Goal: Use online tool/utility: Utilize a website feature to perform a specific function

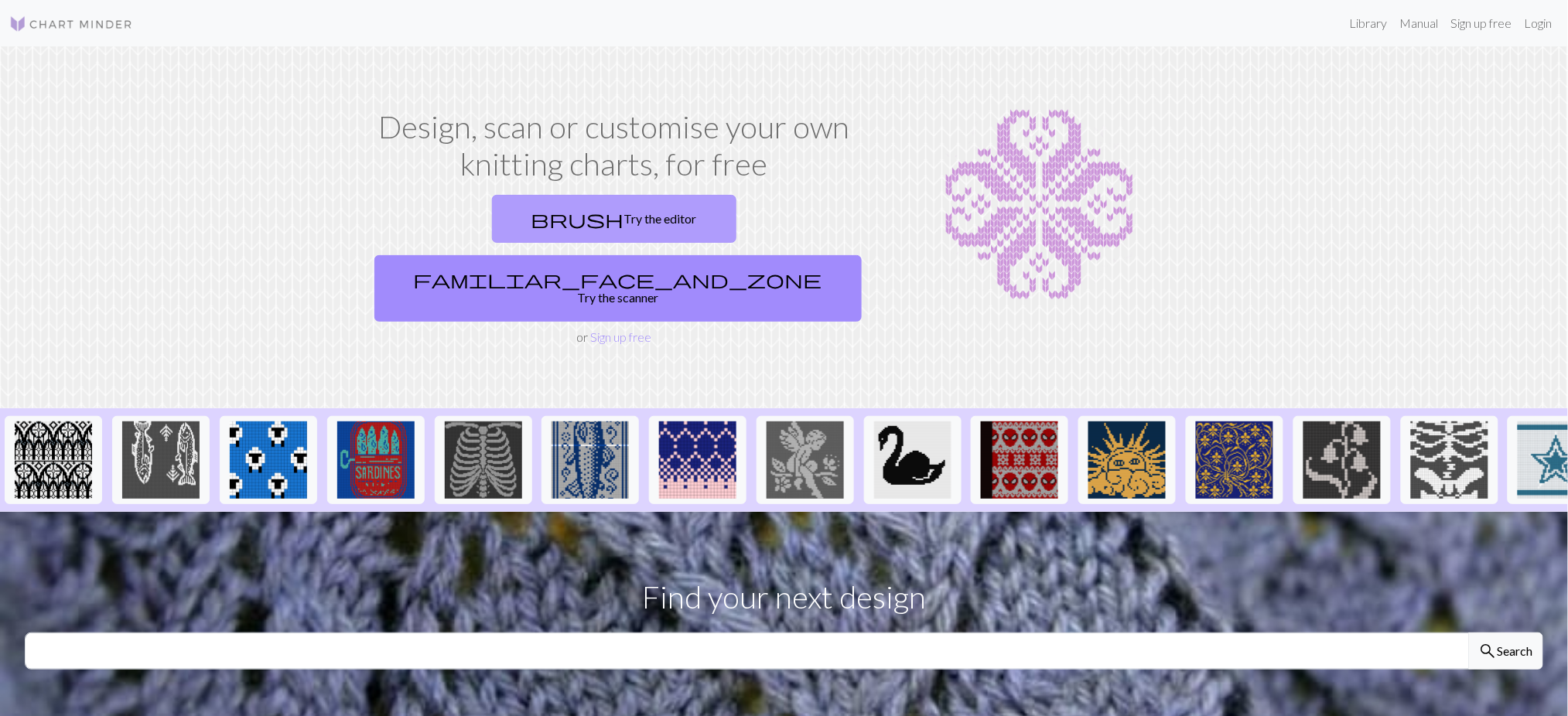
drag, startPoint x: 497, startPoint y: 206, endPoint x: 488, endPoint y: 202, distance: 9.8
click at [497, 206] on link "brush Try the editor" at bounding box center [614, 218] width 244 height 48
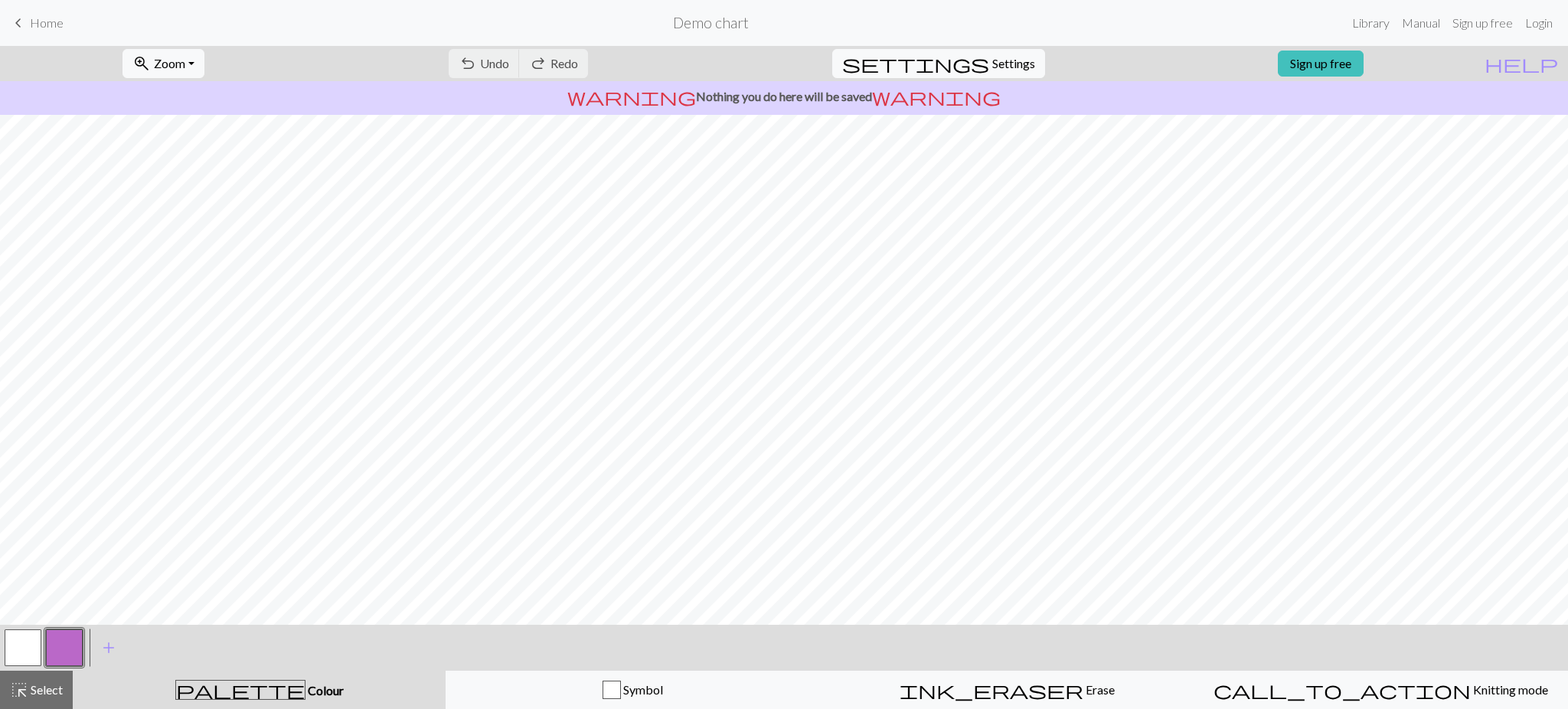
click at [19, 659] on button "button" at bounding box center [23, 648] width 37 height 37
click at [104, 651] on span "add" at bounding box center [109, 647] width 18 height 21
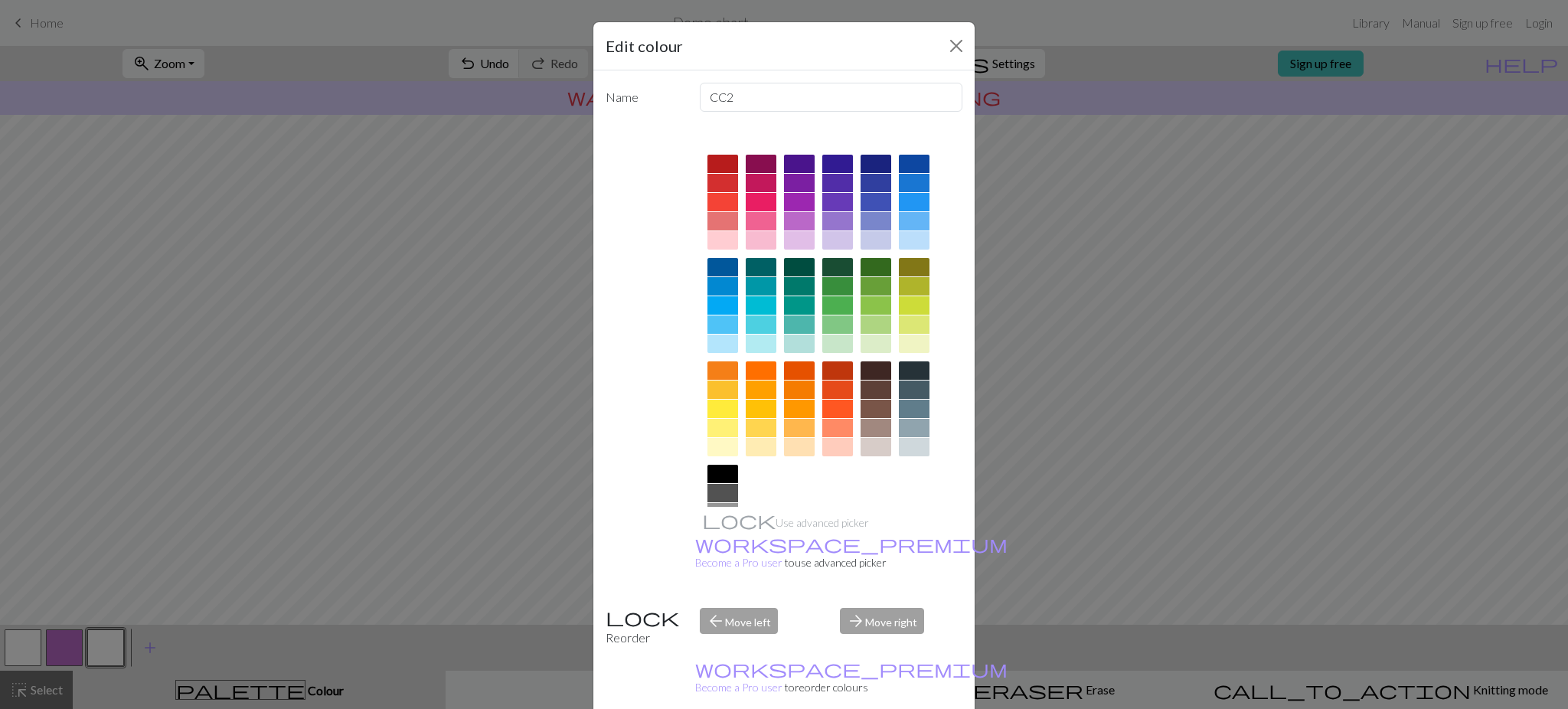
drag, startPoint x: 723, startPoint y: 181, endPoint x: 706, endPoint y: 174, distance: 18.4
click at [723, 181] on div at bounding box center [723, 183] width 30 height 18
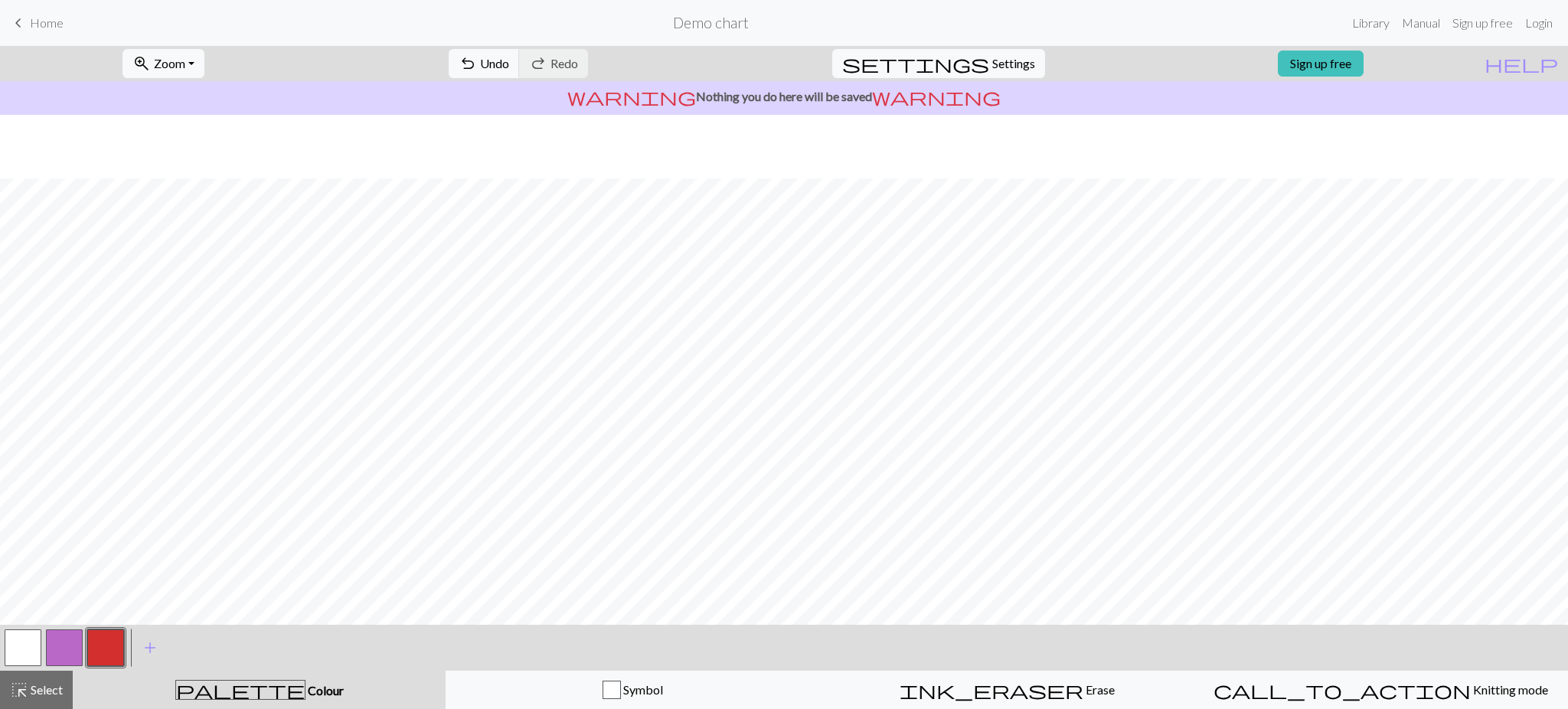
scroll to position [64, 0]
click at [11, 650] on button "button" at bounding box center [23, 648] width 37 height 37
click at [109, 639] on button "button" at bounding box center [106, 648] width 37 height 37
click at [139, 650] on button "add Add a colour" at bounding box center [150, 647] width 38 height 38
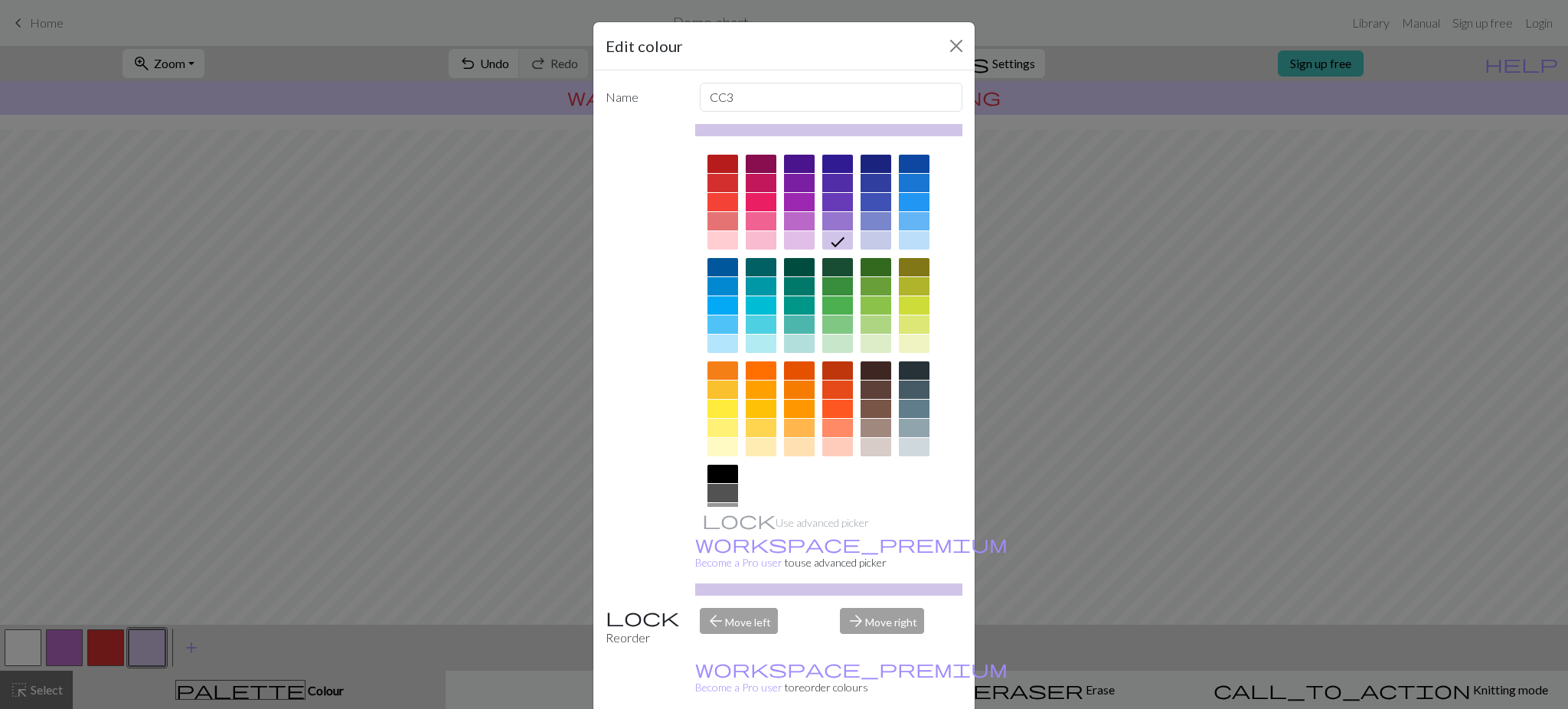
click at [716, 344] on div at bounding box center [723, 344] width 30 height 18
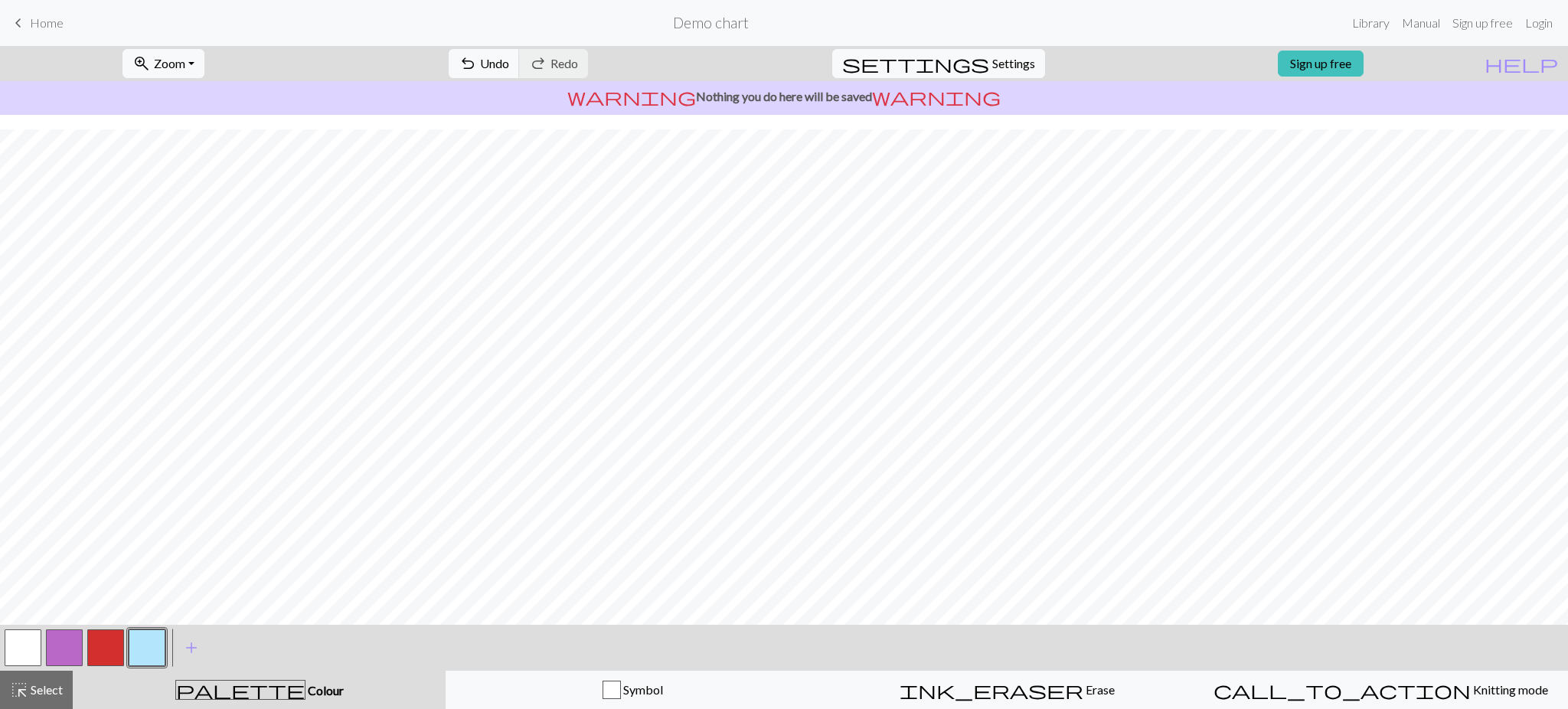
click at [19, 651] on button "button" at bounding box center [23, 648] width 37 height 37
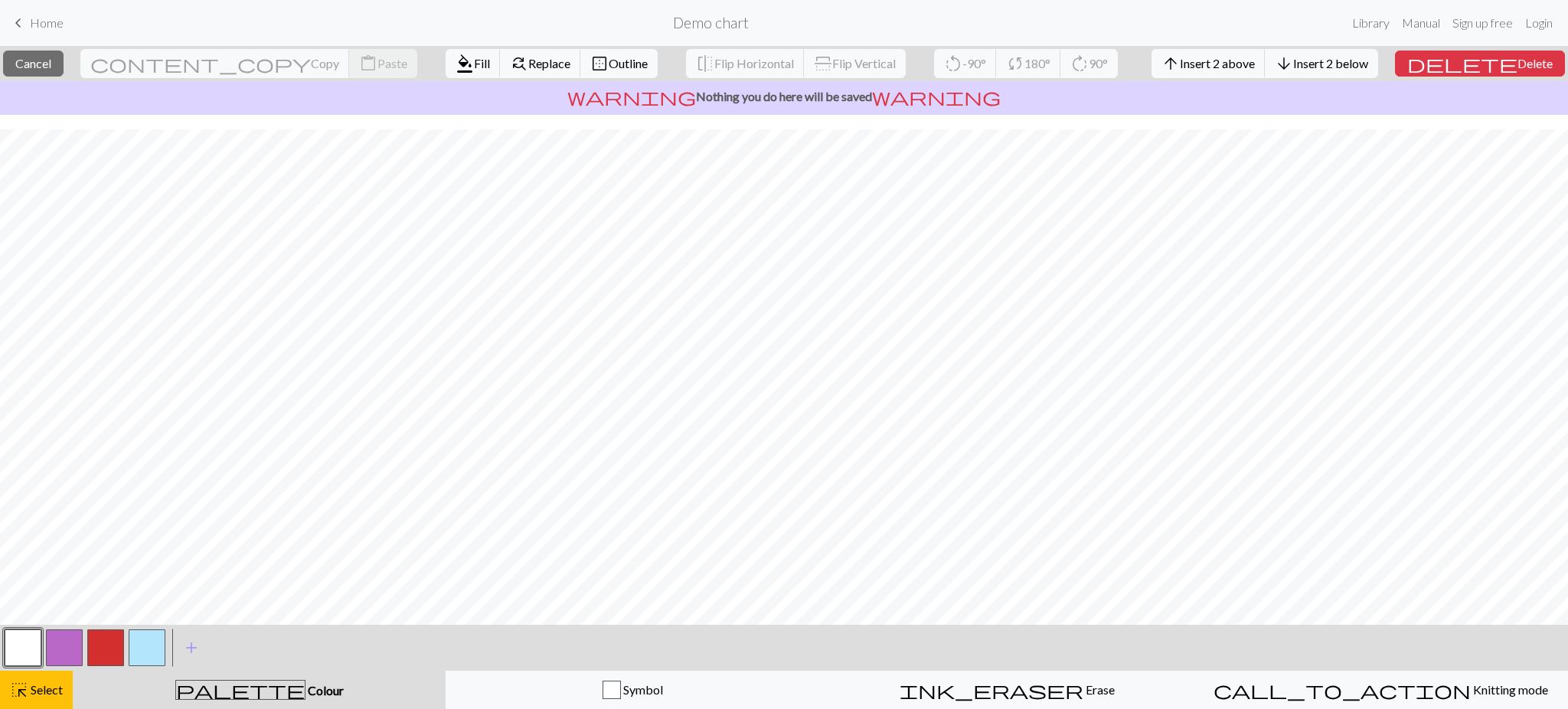
click at [30, 655] on button "button" at bounding box center [23, 648] width 37 height 37
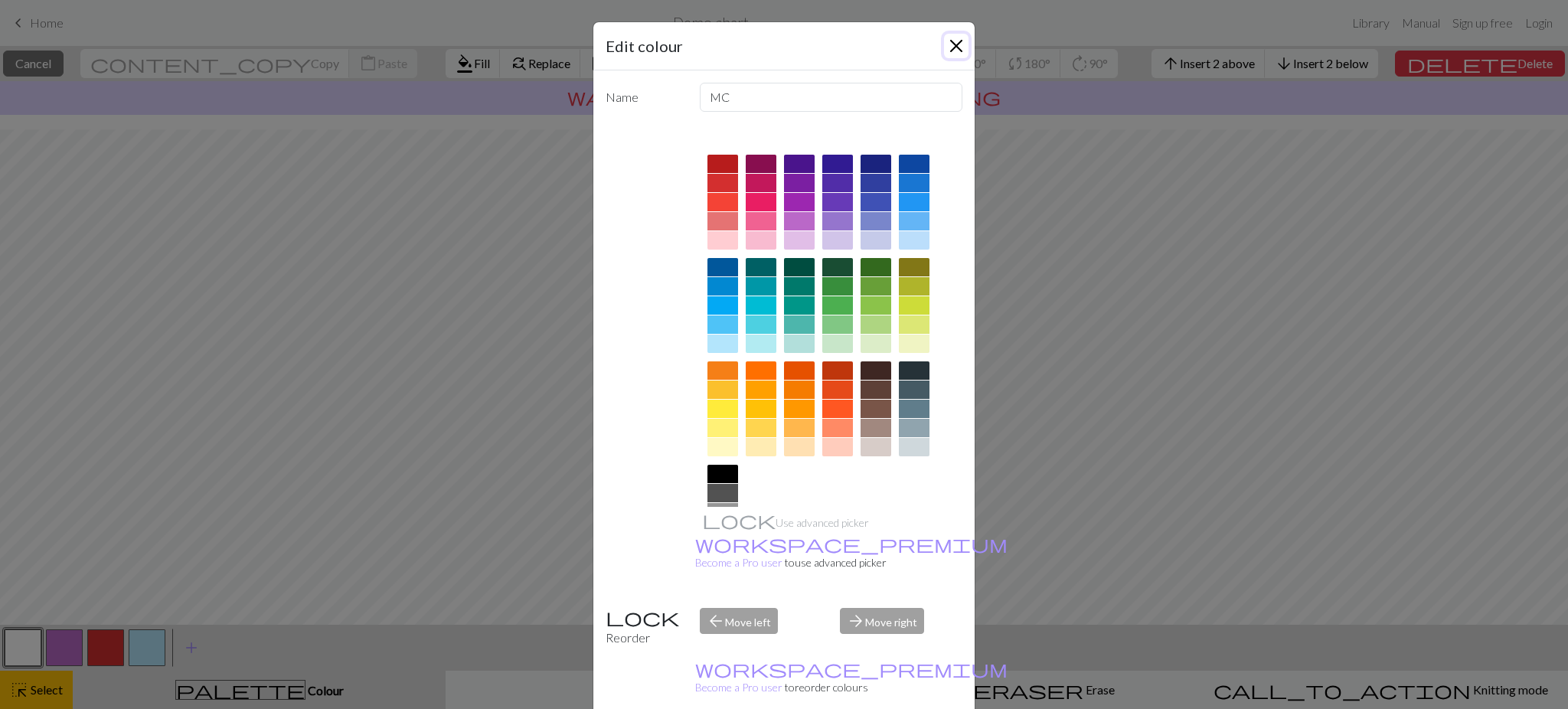
click at [951, 56] on button "Close" at bounding box center [956, 46] width 25 height 25
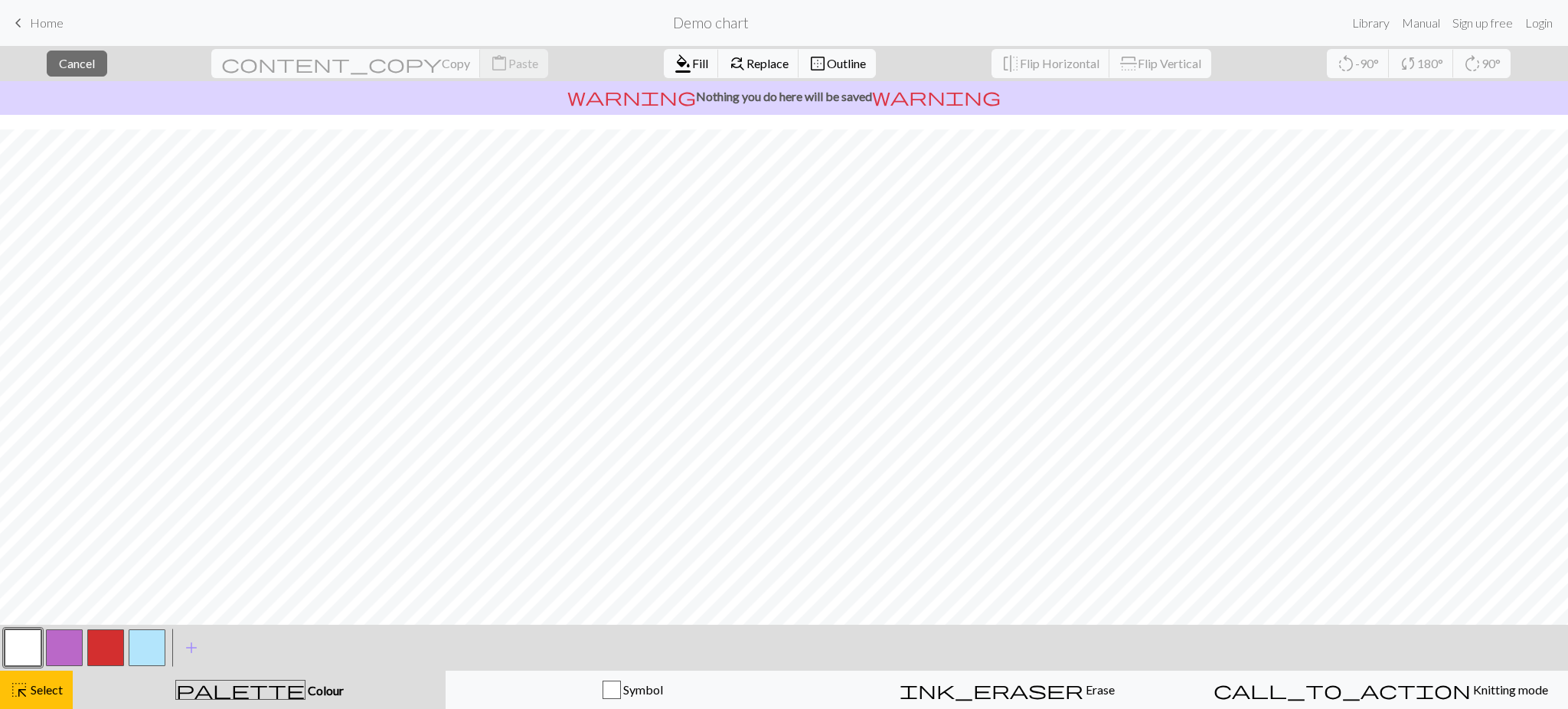
click at [19, 645] on button "button" at bounding box center [23, 648] width 37 height 37
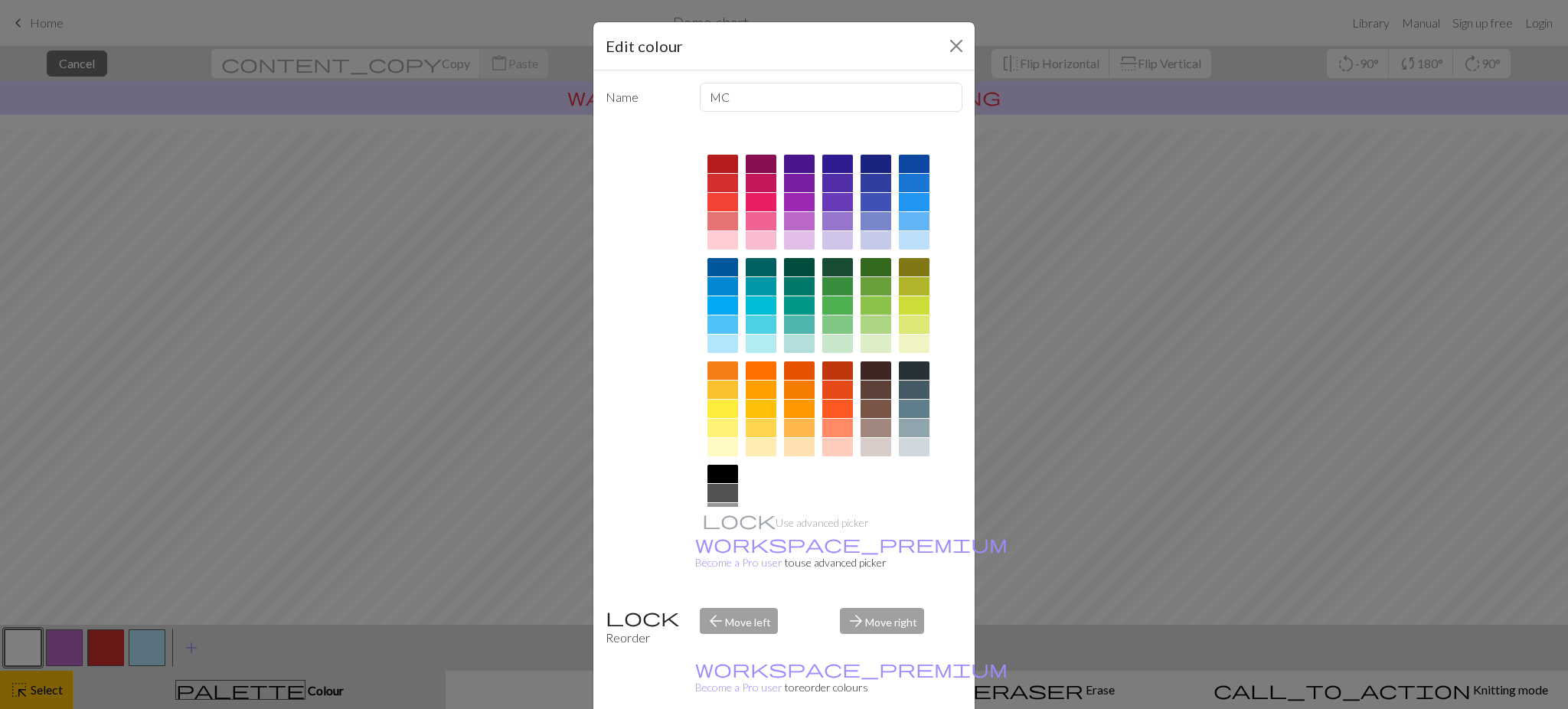
click at [65, 693] on div "Edit colour Name MC Use advanced picker workspace_premium Become a Pro user to …" at bounding box center [784, 354] width 1568 height 709
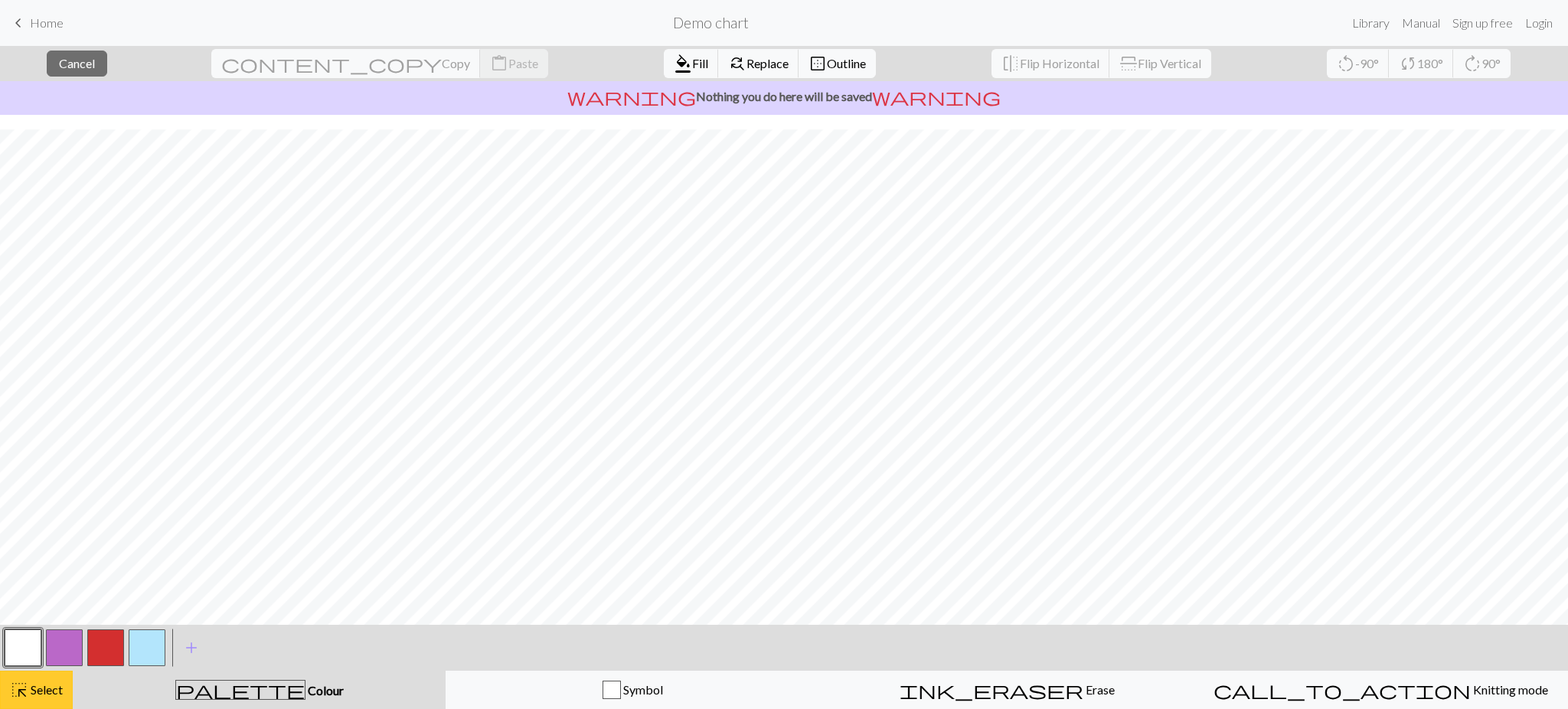
click at [57, 686] on span "Select" at bounding box center [45, 690] width 34 height 15
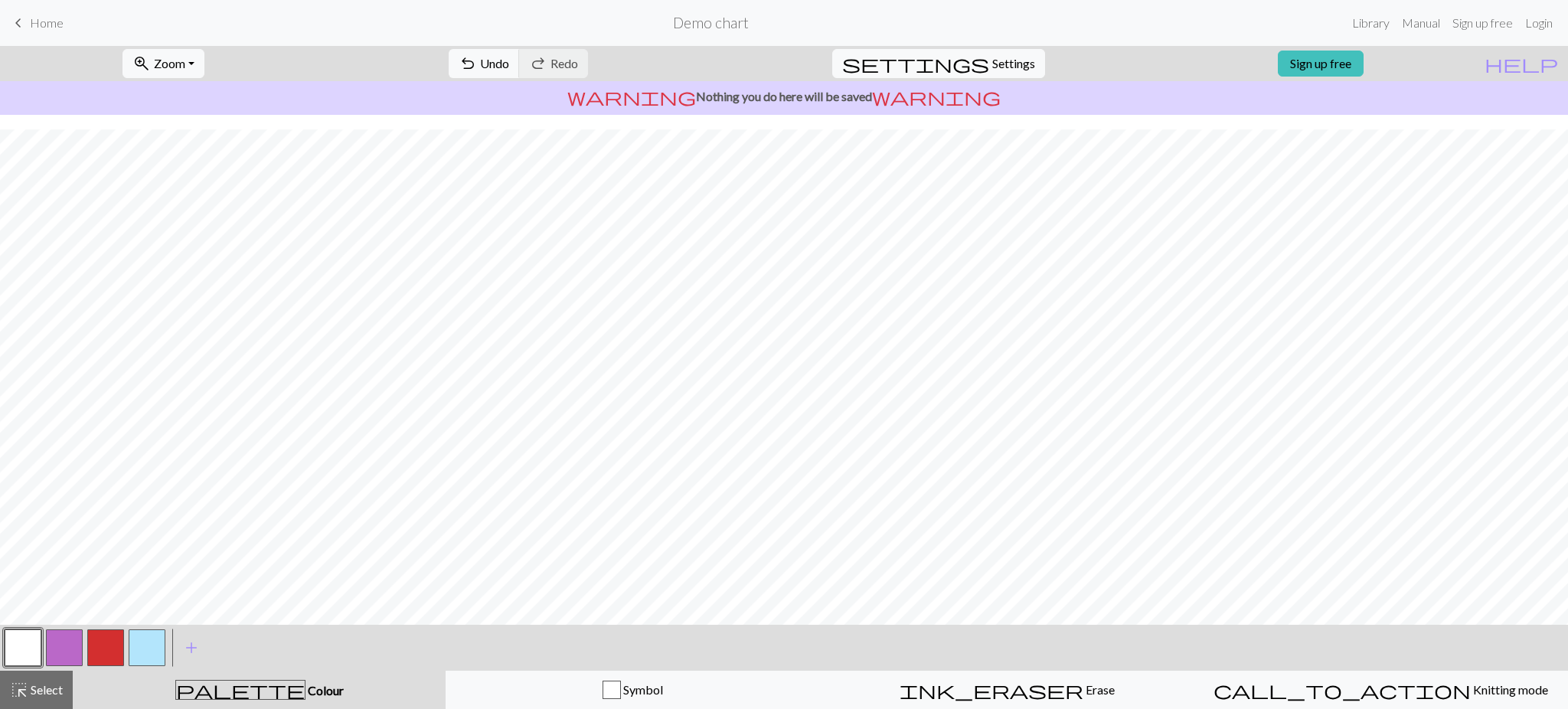
drag, startPoint x: 98, startPoint y: 647, endPoint x: 119, endPoint y: 655, distance: 22.5
click at [99, 648] on button "button" at bounding box center [106, 648] width 37 height 37
click at [152, 642] on button "button" at bounding box center [147, 648] width 37 height 37
click at [102, 644] on button "button" at bounding box center [106, 648] width 37 height 37
click at [29, 645] on button "button" at bounding box center [23, 648] width 37 height 37
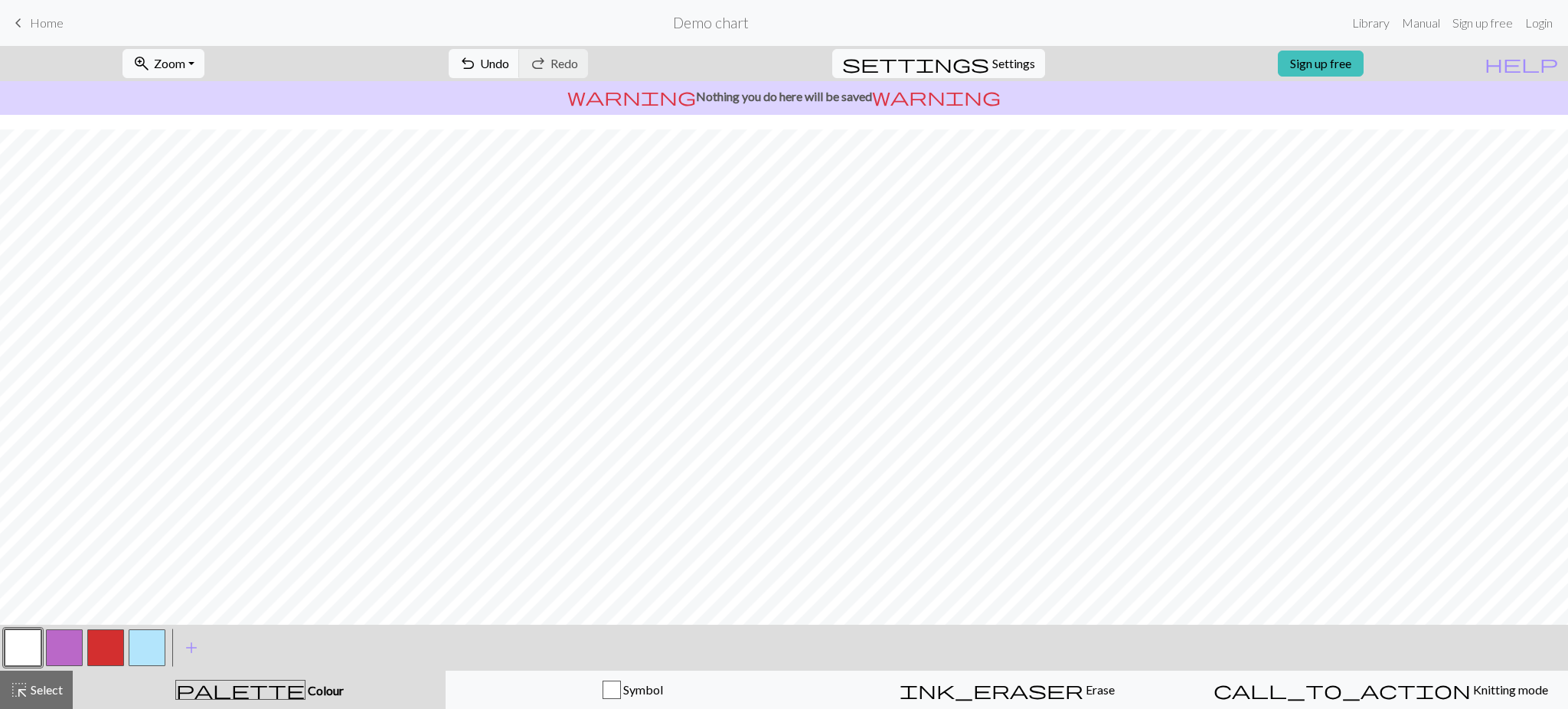
click at [138, 641] on button "button" at bounding box center [147, 648] width 37 height 37
click at [17, 641] on button "button" at bounding box center [23, 648] width 37 height 37
click at [147, 651] on button "button" at bounding box center [147, 648] width 37 height 37
click at [102, 632] on button "button" at bounding box center [106, 648] width 37 height 37
click at [37, 654] on button "button" at bounding box center [23, 648] width 37 height 37
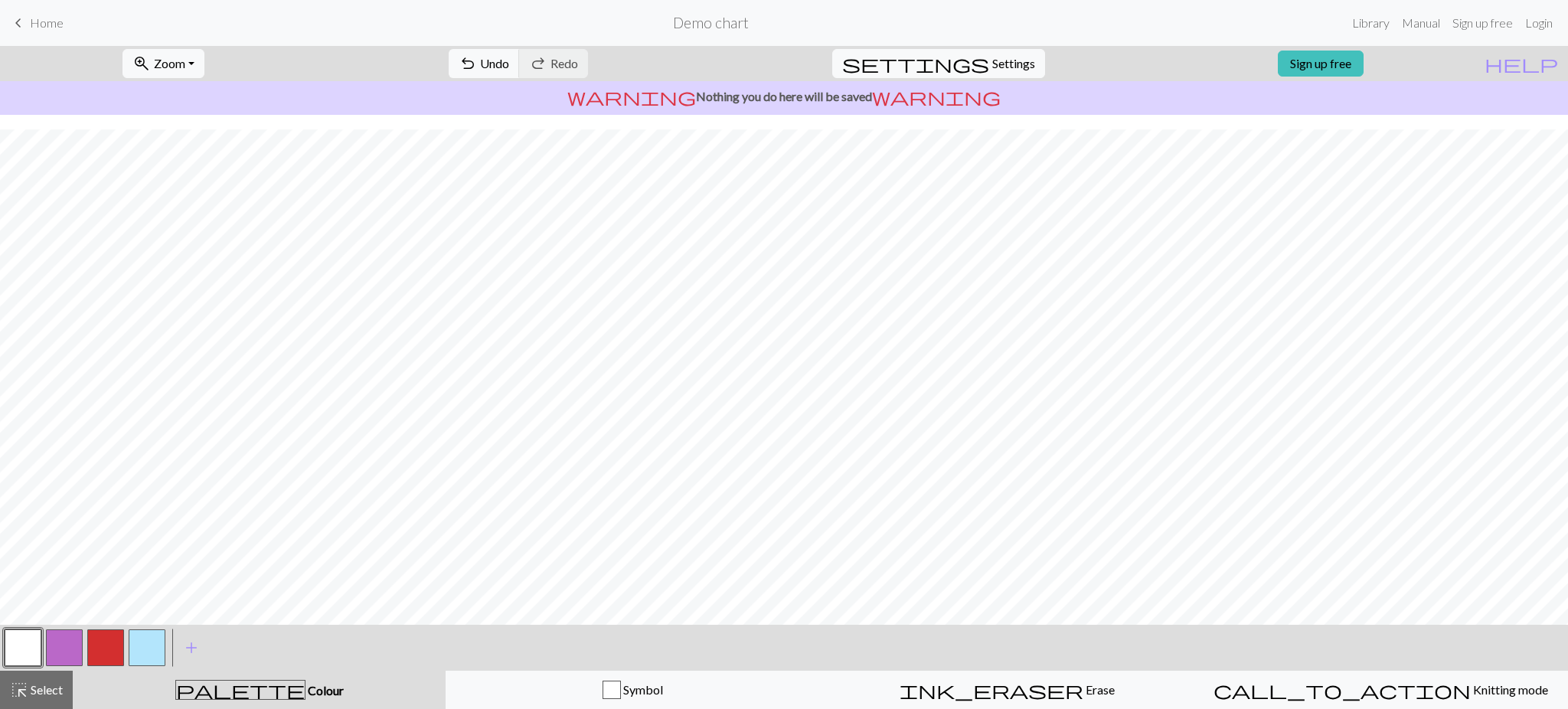
click at [111, 639] on button "button" at bounding box center [106, 648] width 37 height 37
click at [12, 643] on button "button" at bounding box center [23, 648] width 37 height 37
click at [106, 636] on button "button" at bounding box center [106, 648] width 37 height 37
click at [191, 649] on span "add" at bounding box center [191, 647] width 18 height 21
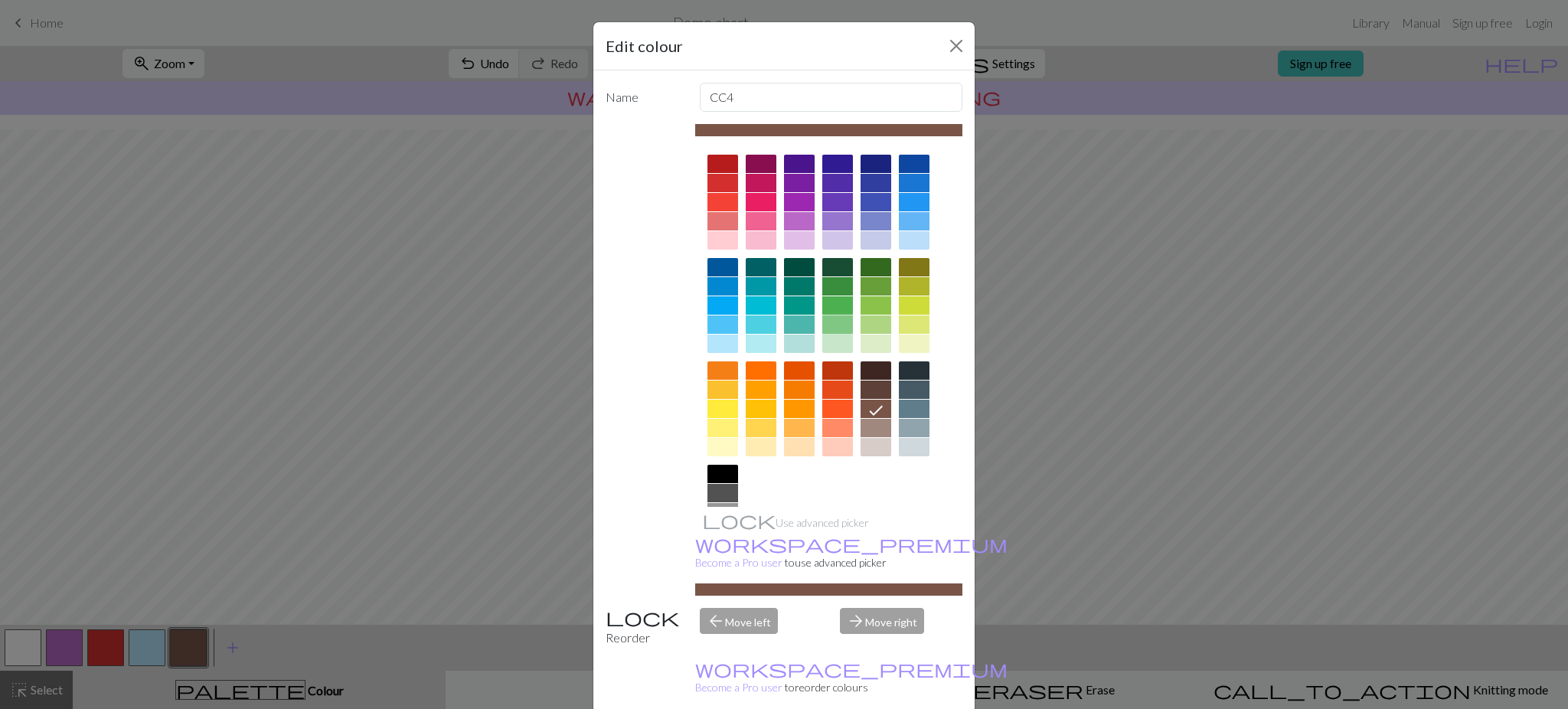
click at [829, 324] on div at bounding box center [837, 325] width 30 height 18
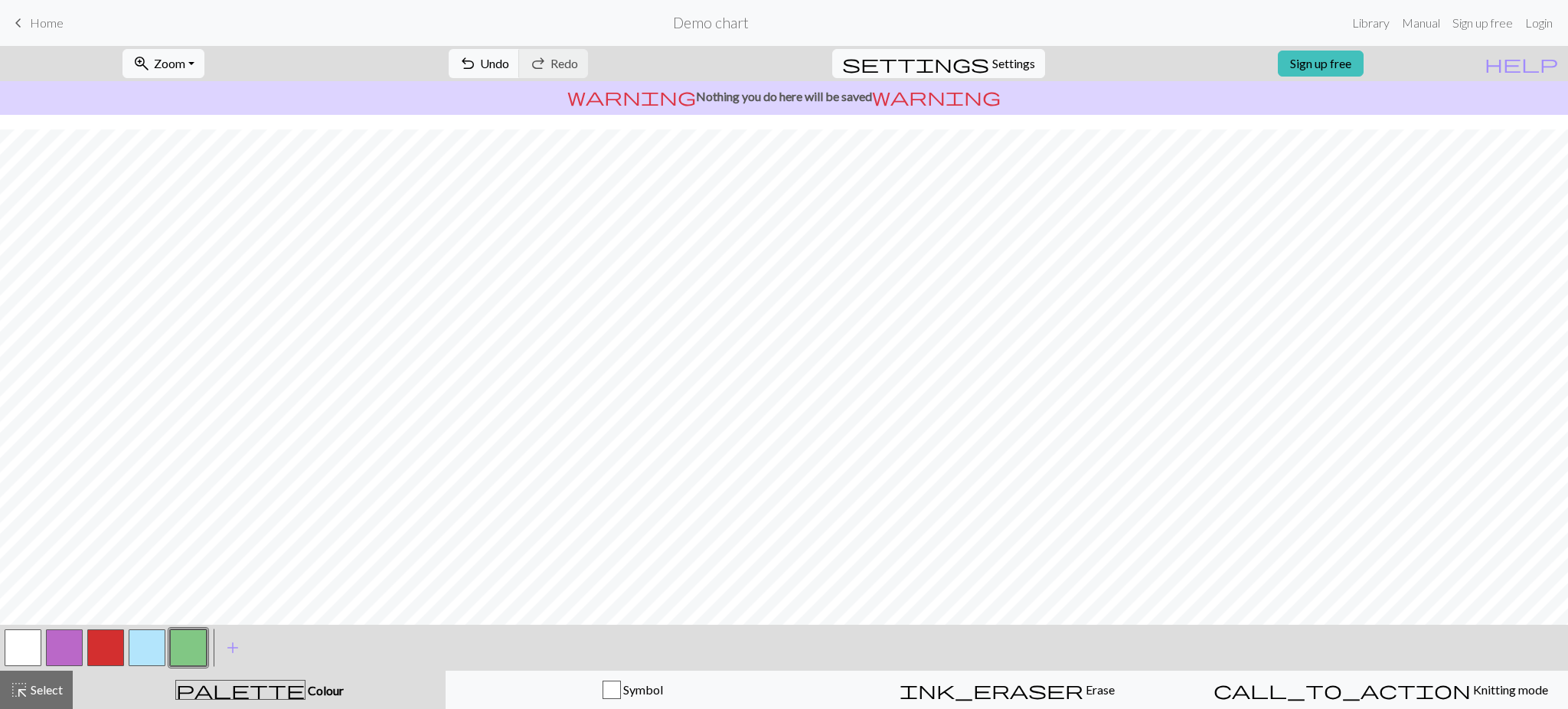
click at [27, 642] on button "button" at bounding box center [23, 648] width 37 height 37
click at [192, 646] on button "button" at bounding box center [188, 648] width 37 height 37
click at [142, 641] on button "button" at bounding box center [147, 648] width 37 height 37
click at [114, 646] on button "button" at bounding box center [106, 648] width 37 height 37
click at [186, 653] on button "button" at bounding box center [188, 648] width 37 height 37
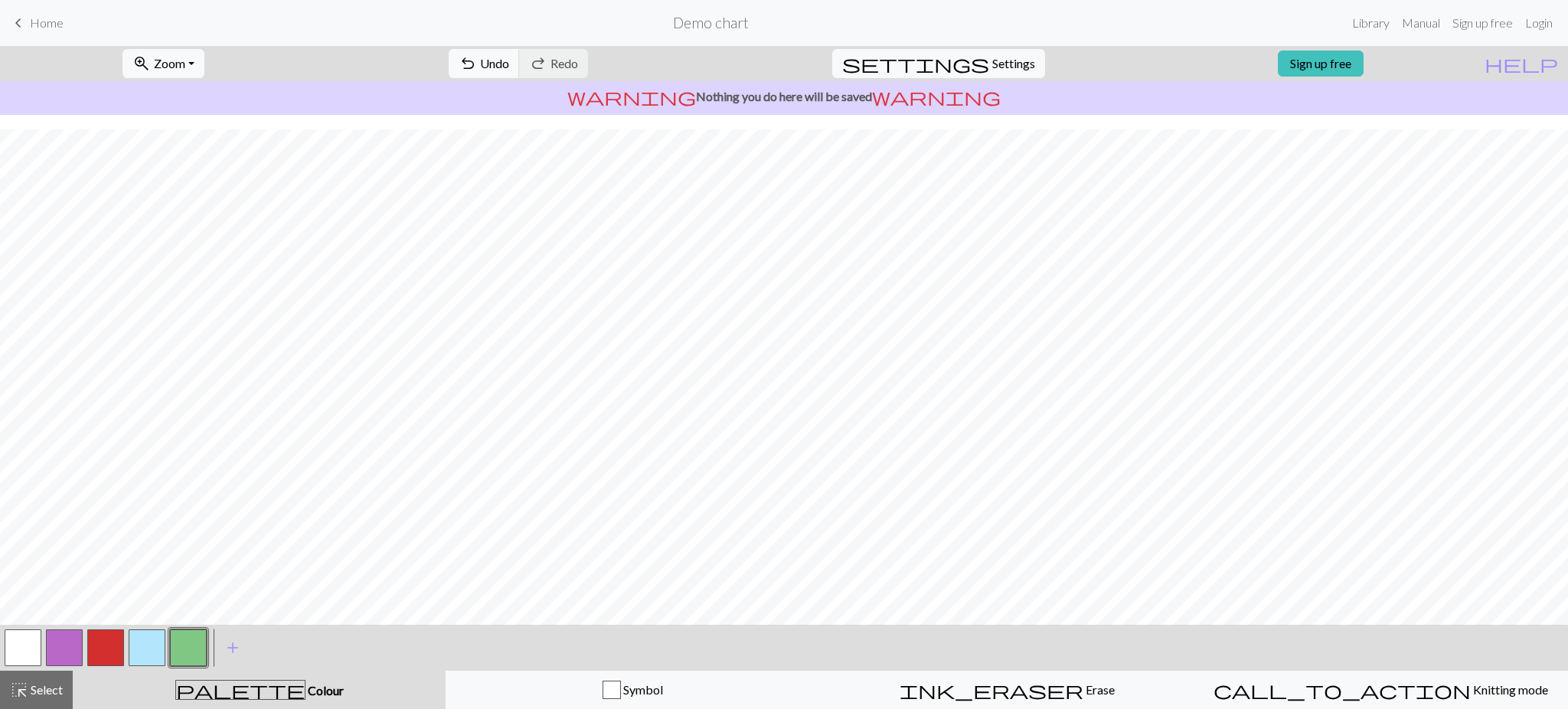
click at [83, 650] on div at bounding box center [64, 648] width 42 height 42
click at [96, 642] on button "button" at bounding box center [106, 648] width 37 height 37
click at [31, 650] on button "button" at bounding box center [23, 648] width 37 height 37
click at [111, 643] on button "button" at bounding box center [106, 648] width 37 height 37
click at [172, 645] on button "button" at bounding box center [188, 648] width 37 height 37
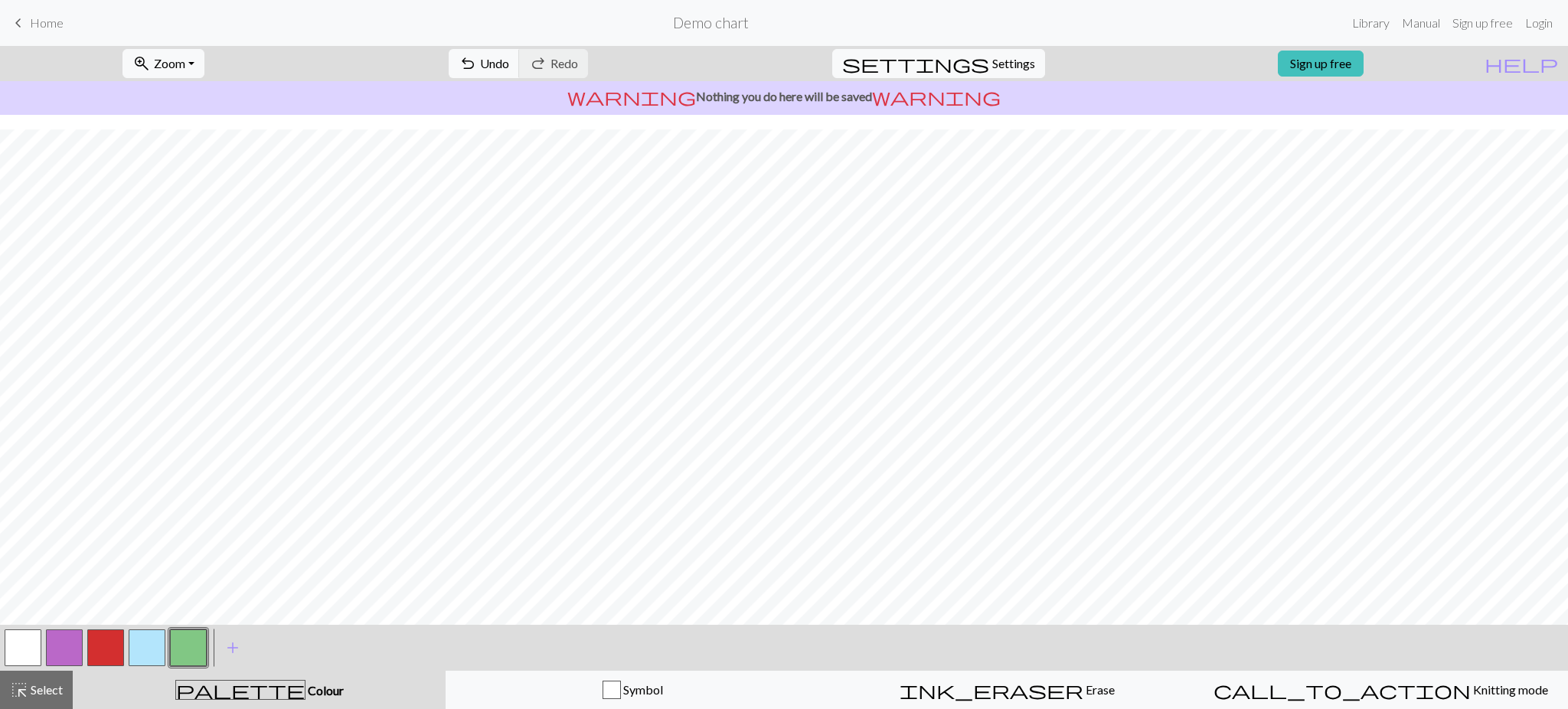
click at [97, 641] on button "button" at bounding box center [106, 648] width 37 height 37
drag, startPoint x: 23, startPoint y: 647, endPoint x: 114, endPoint y: 612, distance: 97.5
click at [23, 646] on button "button" at bounding box center [23, 648] width 37 height 37
click at [185, 645] on button "button" at bounding box center [188, 648] width 37 height 37
click at [185, 648] on button "button" at bounding box center [188, 648] width 37 height 37
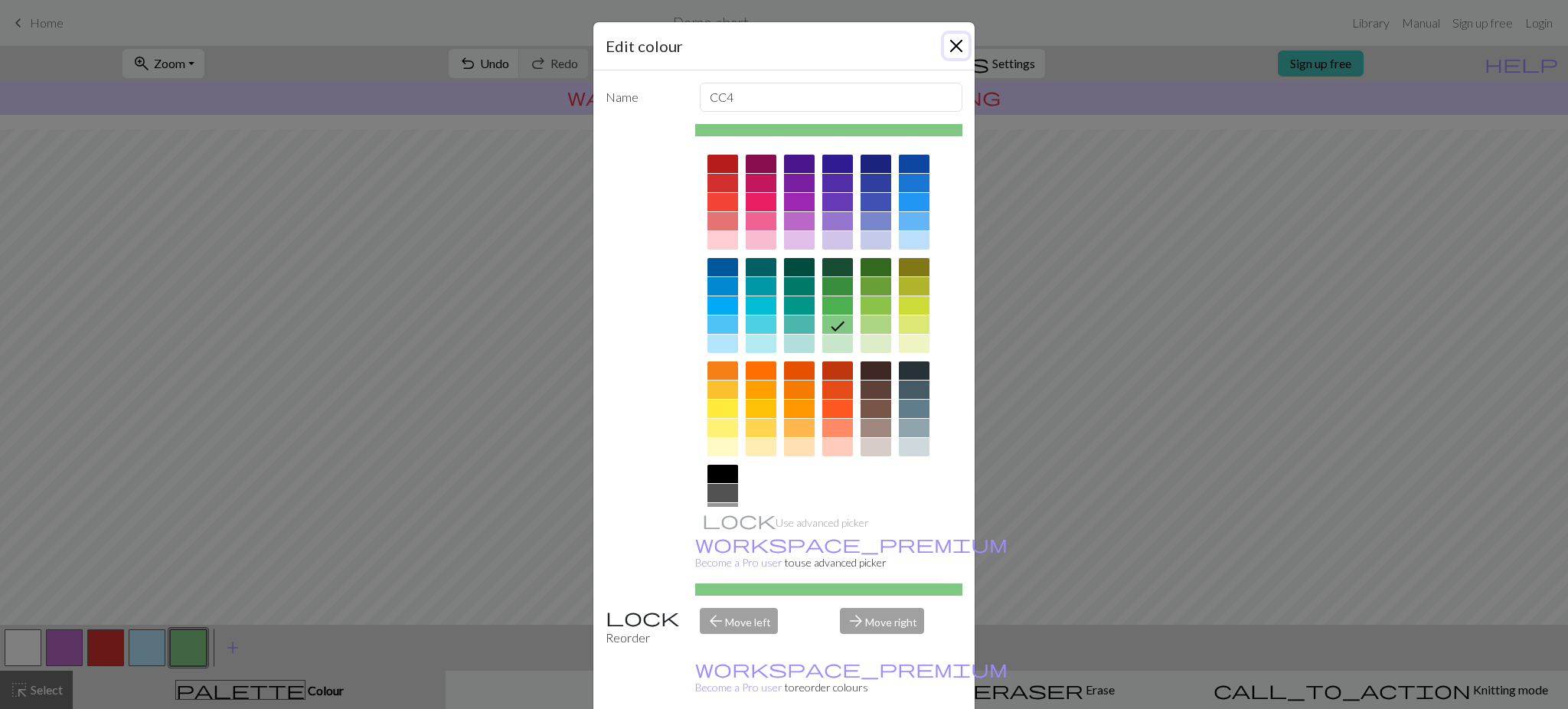
click at [949, 47] on button "Close" at bounding box center [956, 46] width 25 height 25
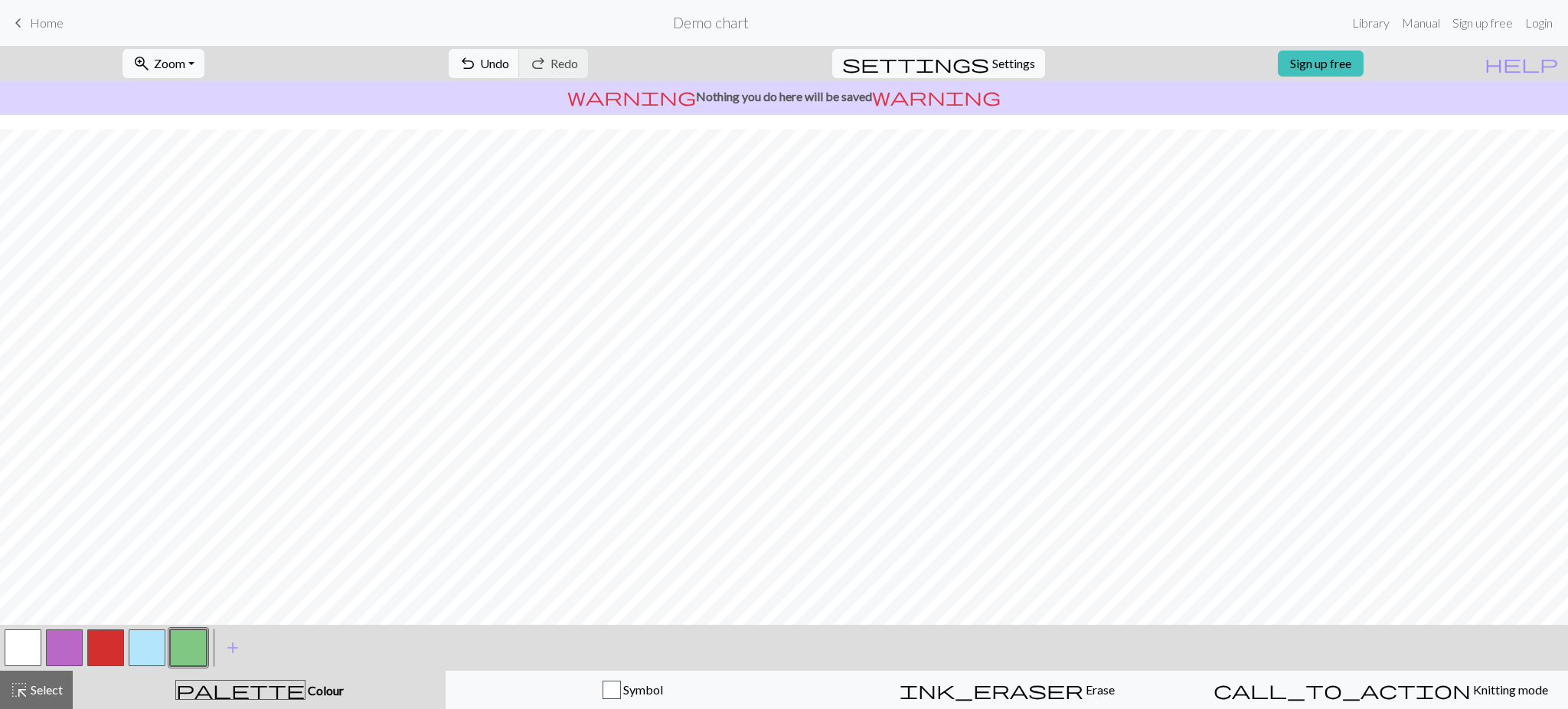
click at [11, 650] on button "button" at bounding box center [23, 648] width 37 height 37
click at [189, 658] on button "button" at bounding box center [188, 648] width 37 height 37
click at [23, 653] on button "button" at bounding box center [23, 648] width 37 height 37
click at [97, 655] on button "button" at bounding box center [106, 648] width 37 height 37
click at [200, 655] on button "button" at bounding box center [188, 648] width 37 height 37
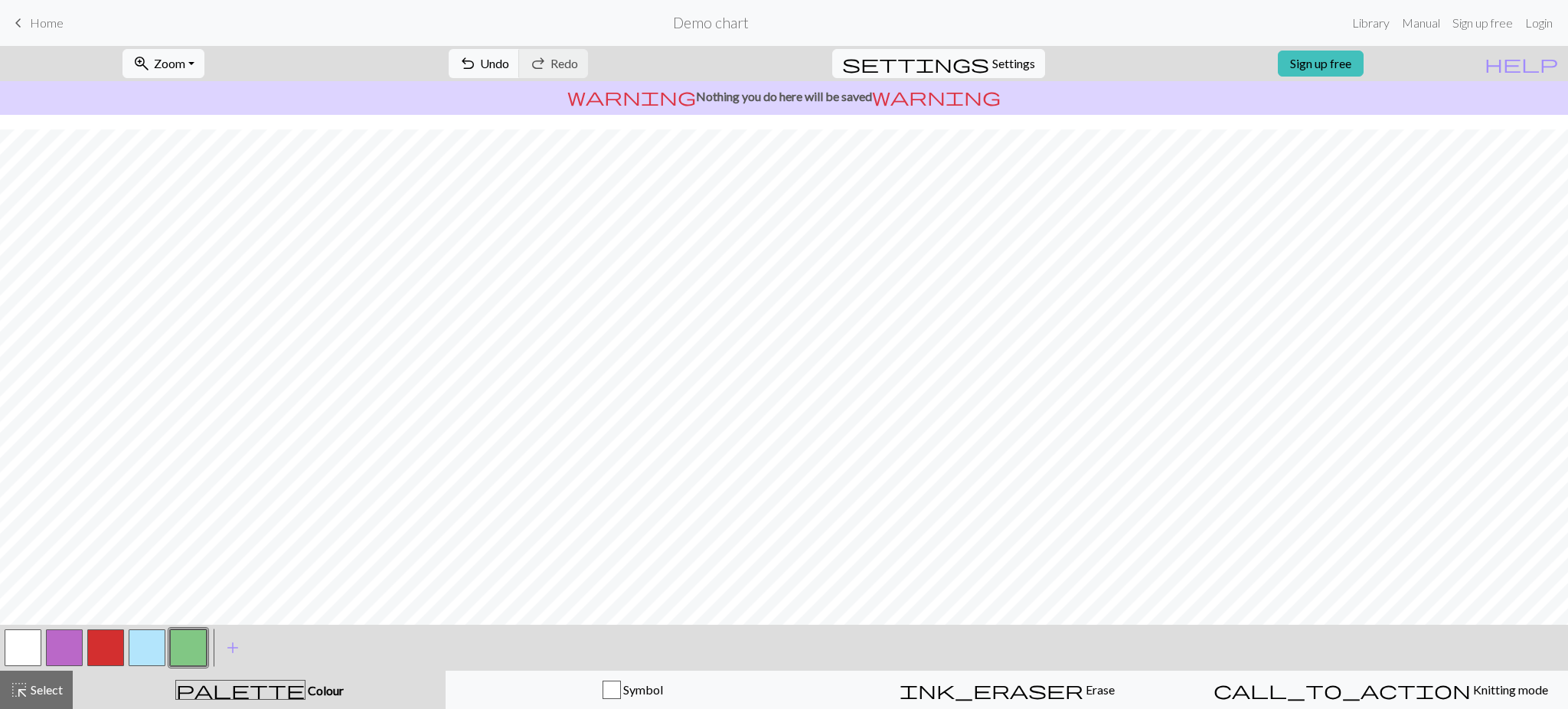
click at [103, 645] on button "button" at bounding box center [106, 648] width 37 height 37
click at [197, 635] on button "button" at bounding box center [188, 648] width 37 height 37
click at [99, 634] on button "button" at bounding box center [106, 648] width 37 height 37
click at [206, 632] on button "button" at bounding box center [188, 648] width 37 height 37
click at [98, 645] on button "button" at bounding box center [106, 648] width 37 height 37
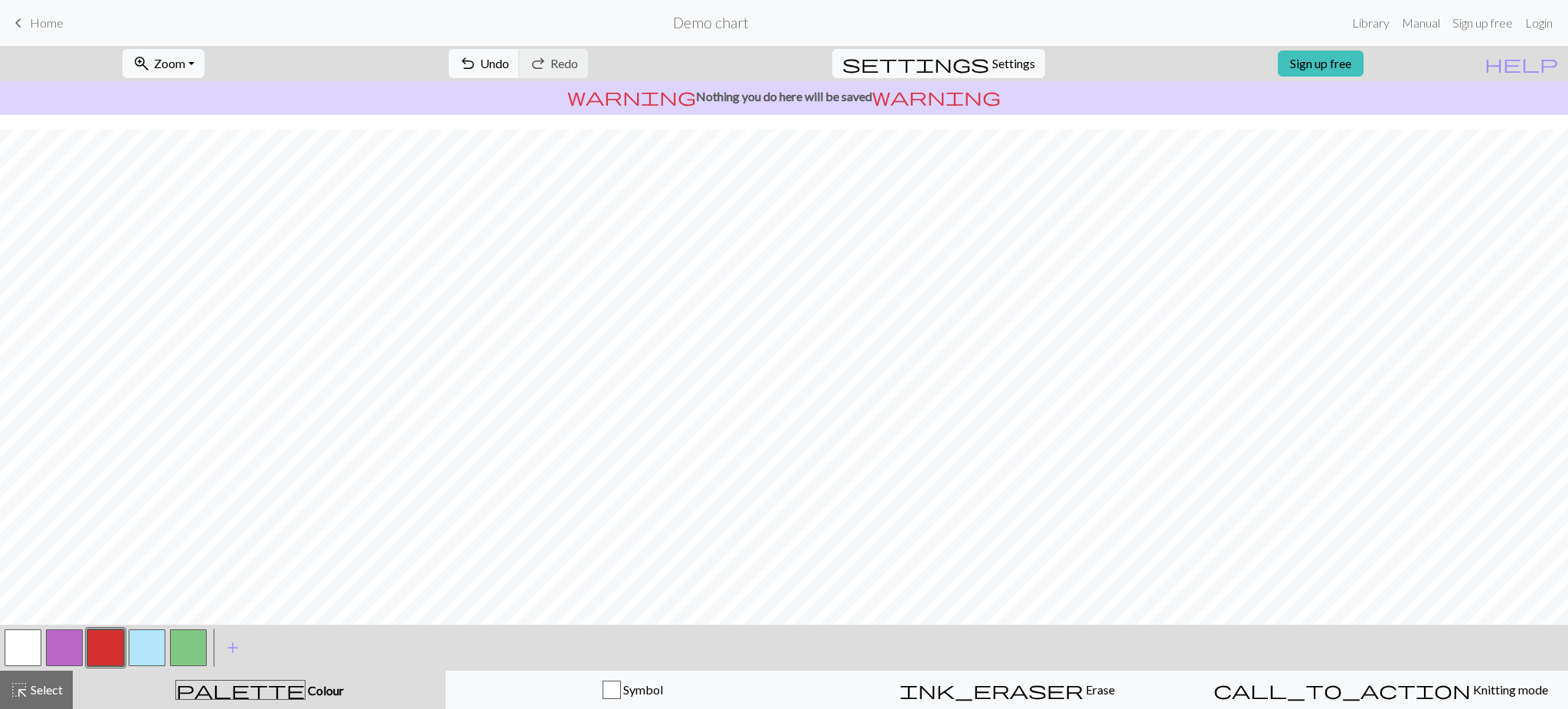
click at [180, 641] on button "button" at bounding box center [188, 648] width 37 height 37
click at [106, 636] on button "button" at bounding box center [106, 648] width 37 height 37
click at [194, 637] on button "button" at bounding box center [188, 648] width 37 height 37
click at [101, 649] on button "button" at bounding box center [106, 648] width 37 height 37
click at [170, 632] on button "button" at bounding box center [188, 648] width 37 height 37
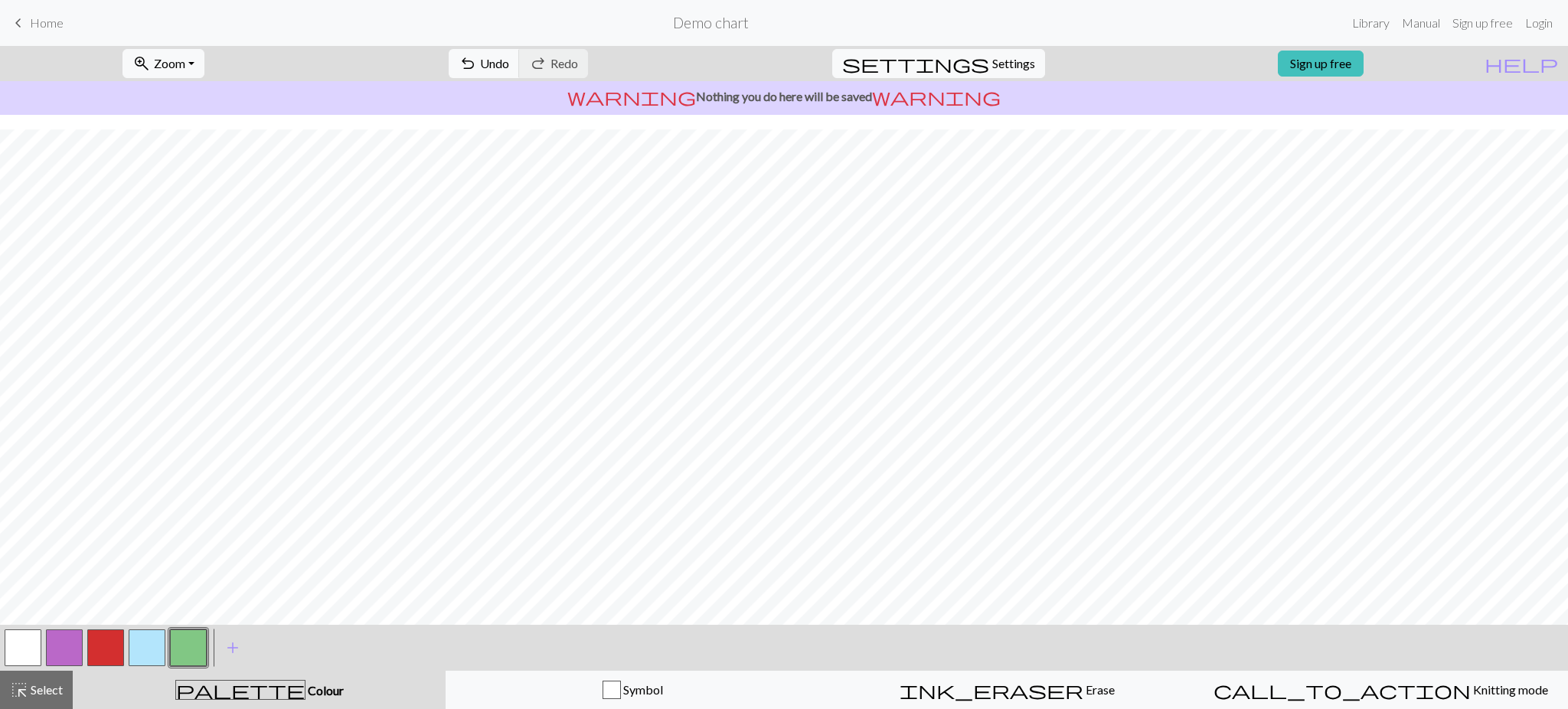
click at [90, 637] on button "button" at bounding box center [106, 648] width 37 height 37
click at [186, 649] on button "button" at bounding box center [188, 648] width 37 height 37
click at [101, 648] on button "button" at bounding box center [106, 648] width 37 height 37
click at [186, 645] on button "button" at bounding box center [188, 648] width 37 height 37
drag, startPoint x: 26, startPoint y: 643, endPoint x: 38, endPoint y: 634, distance: 15.0
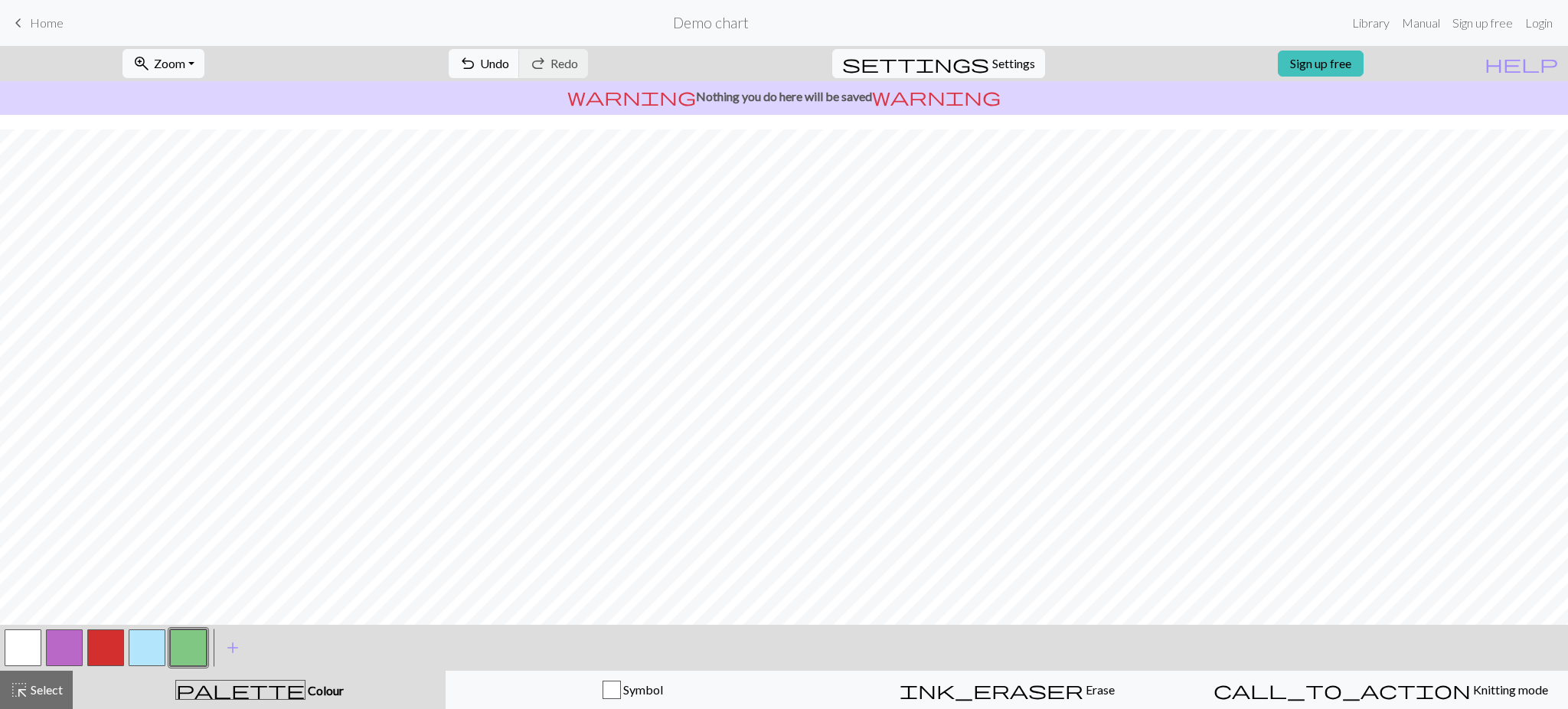
click at [27, 645] on button "button" at bounding box center [23, 648] width 37 height 37
click at [182, 643] on button "button" at bounding box center [188, 648] width 37 height 37
drag, startPoint x: 93, startPoint y: 649, endPoint x: 103, endPoint y: 644, distance: 11.2
click at [95, 647] on button "button" at bounding box center [106, 648] width 37 height 37
click at [143, 645] on button "button" at bounding box center [147, 648] width 37 height 37
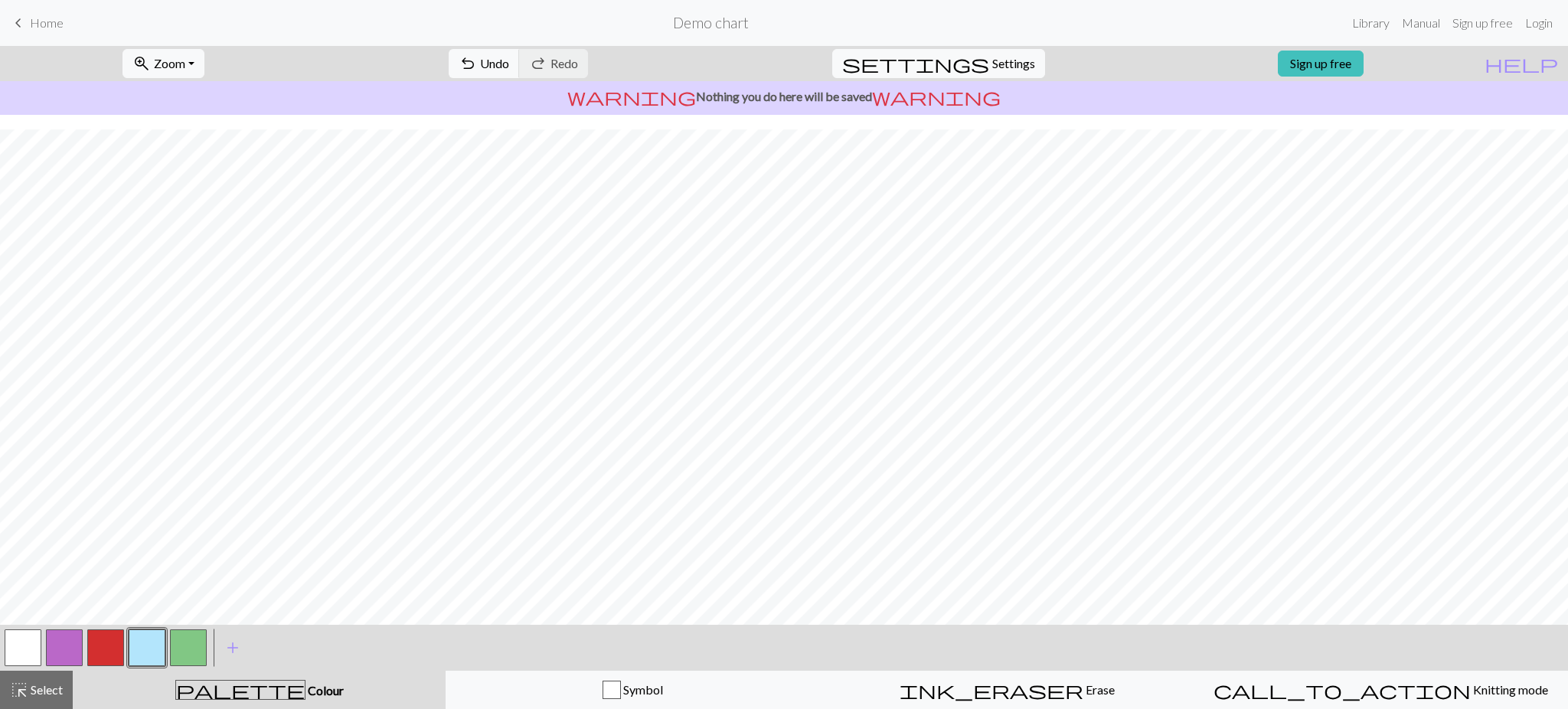
click at [35, 650] on button "button" at bounding box center [23, 648] width 37 height 37
